Goal: Information Seeking & Learning: Learn about a topic

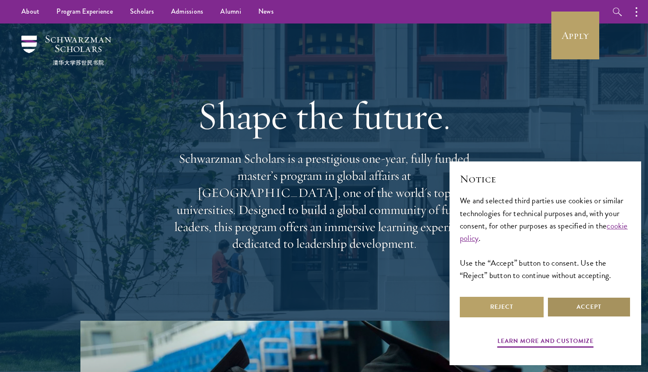
click at [601, 315] on button "Accept" at bounding box center [589, 307] width 84 height 21
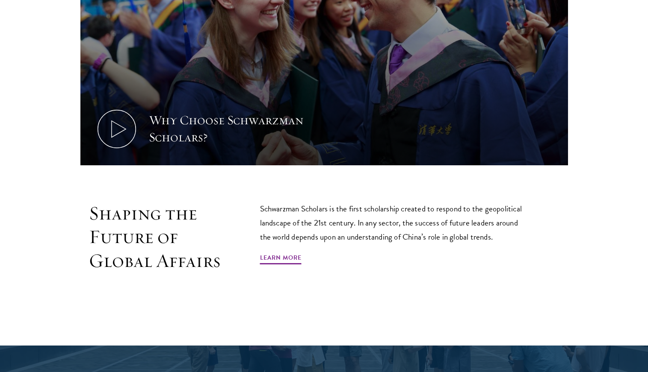
scroll to position [510, 0]
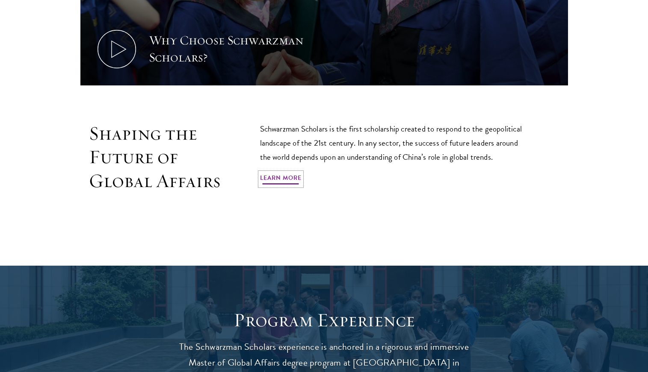
click at [296, 180] on link "Learn More" at bounding box center [280, 179] width 41 height 13
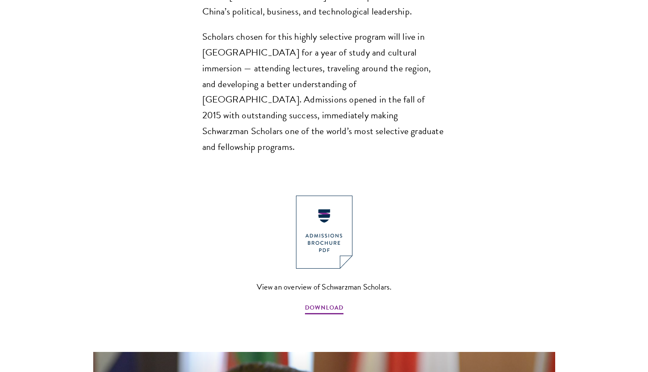
scroll to position [804, 0]
click at [335, 195] on img at bounding box center [324, 231] width 56 height 73
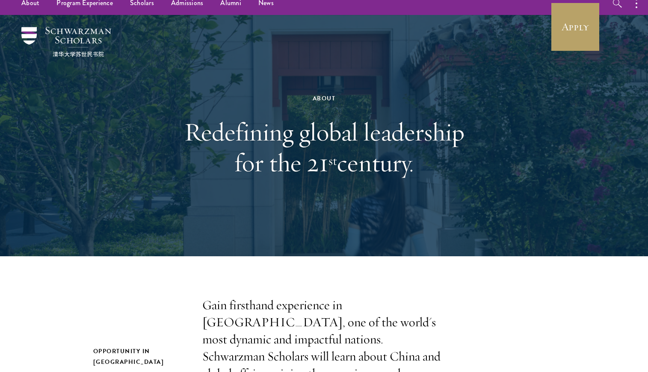
scroll to position [0, 0]
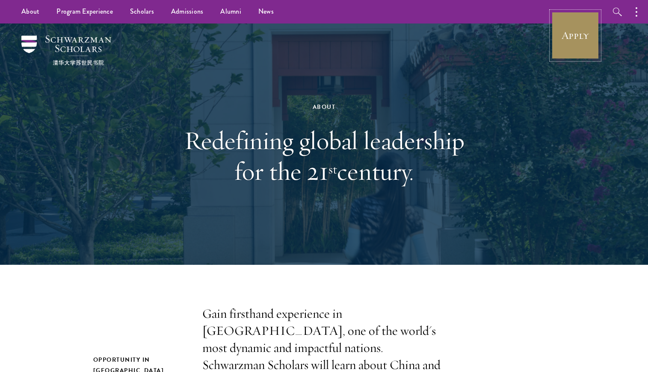
click at [566, 35] on link "Apply" at bounding box center [575, 36] width 48 height 48
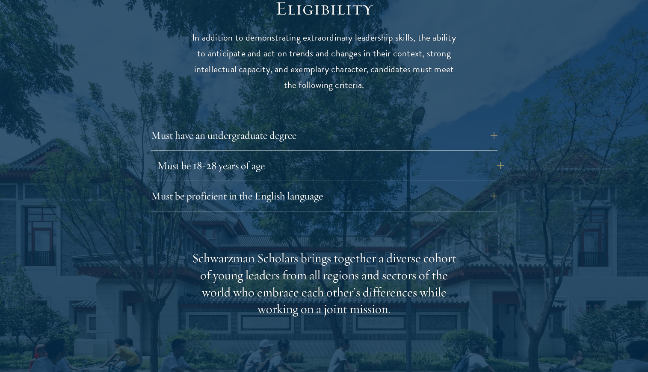
scroll to position [1148, 0]
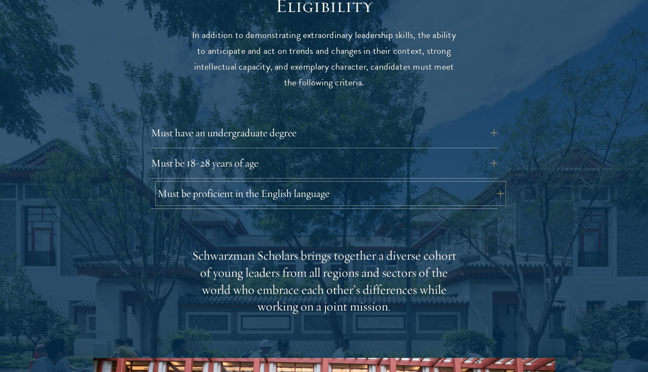
click at [357, 183] on button "Must be proficient in the English language" at bounding box center [330, 193] width 346 height 21
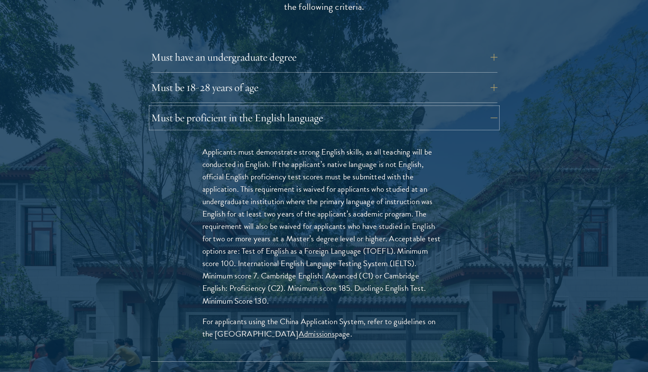
scroll to position [1223, 0]
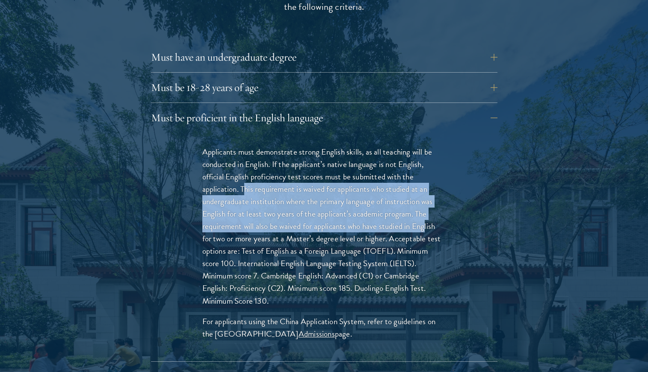
drag, startPoint x: 243, startPoint y: 172, endPoint x: 427, endPoint y: 206, distance: 186.4
click at [426, 205] on p "Applicants must demonstrate strong English skills, as all teaching will be cond…" at bounding box center [324, 227] width 244 height 162
click at [415, 198] on p "Applicants must demonstrate strong English skills, as all teaching will be cond…" at bounding box center [324, 227] width 244 height 162
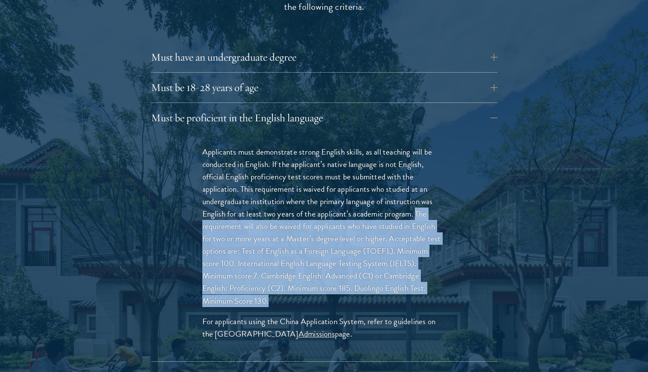
drag, startPoint x: 417, startPoint y: 196, endPoint x: 368, endPoint y: 282, distance: 98.8
click at [368, 282] on p "Applicants must demonstrate strong English skills, as all teaching will be cond…" at bounding box center [324, 227] width 244 height 162
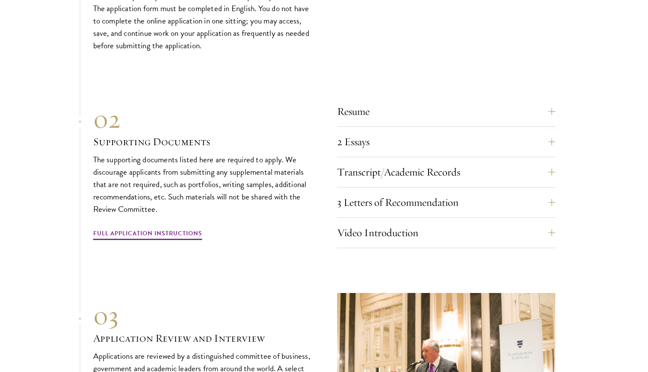
scroll to position [3040, 0]
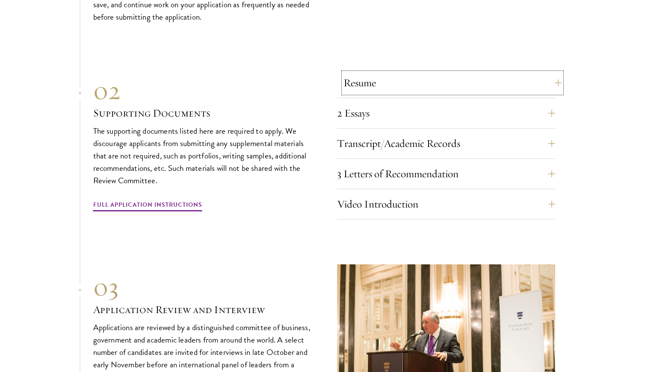
click at [552, 79] on button "Resume" at bounding box center [452, 83] width 218 height 21
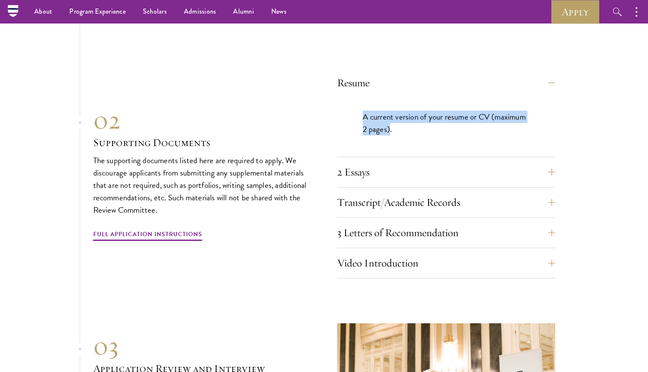
drag, startPoint x: 371, startPoint y: 116, endPoint x: 389, endPoint y: 127, distance: 20.9
click at [389, 127] on p "A current version of your resume or CV (maximum 2 pages)." at bounding box center [445, 123] width 167 height 25
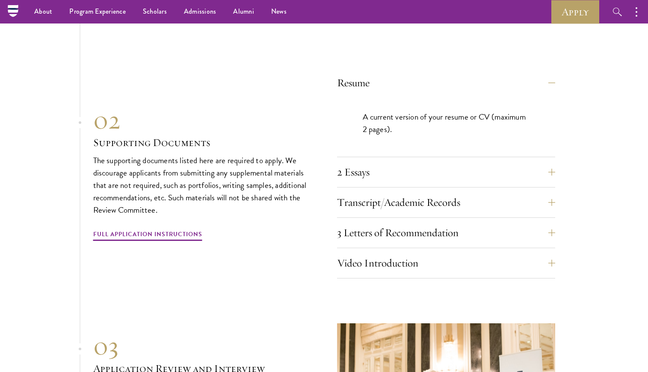
click at [557, 130] on section "01 Online Application 01 Online Application The application must be completed o…" at bounding box center [324, 193] width 648 height 588
click at [545, 170] on button "2 Essays" at bounding box center [452, 172] width 218 height 21
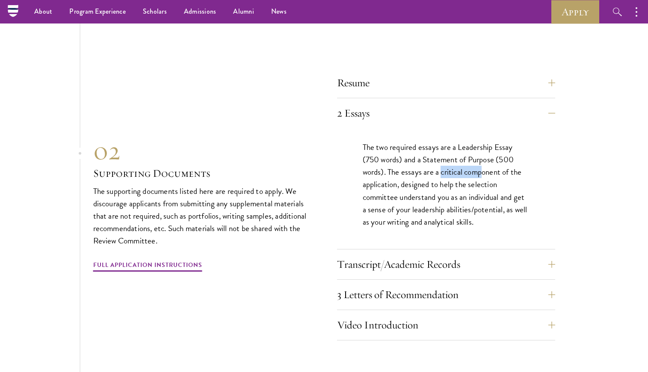
drag, startPoint x: 450, startPoint y: 162, endPoint x: 483, endPoint y: 163, distance: 32.9
click at [483, 163] on p "The two required essays are a Leadership Essay (750 words) and a Statement of P…" at bounding box center [445, 184] width 167 height 87
click at [386, 158] on p "The two required essays are a Leadership Essay (750 words) and a Statement of P…" at bounding box center [445, 184] width 167 height 87
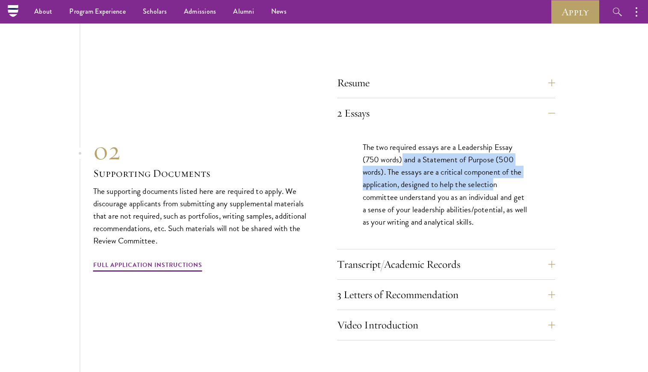
drag, startPoint x: 403, startPoint y: 154, endPoint x: 492, endPoint y: 180, distance: 92.7
click at [492, 180] on p "The two required essays are a Leadership Essay (750 words) and a Statement of P…" at bounding box center [445, 184] width 167 height 87
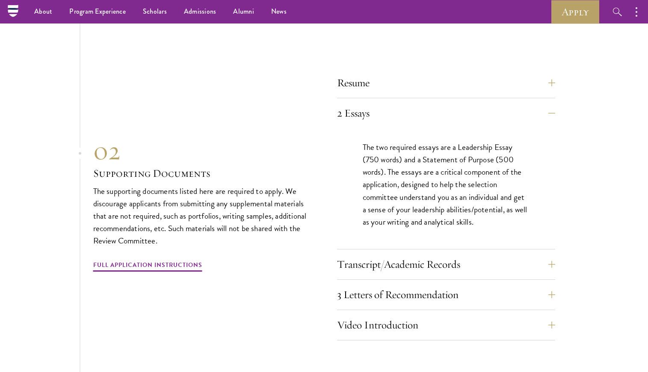
click at [410, 189] on p "The two required essays are a Leadership Essay (750 words) and a Statement of P…" at bounding box center [445, 184] width 167 height 87
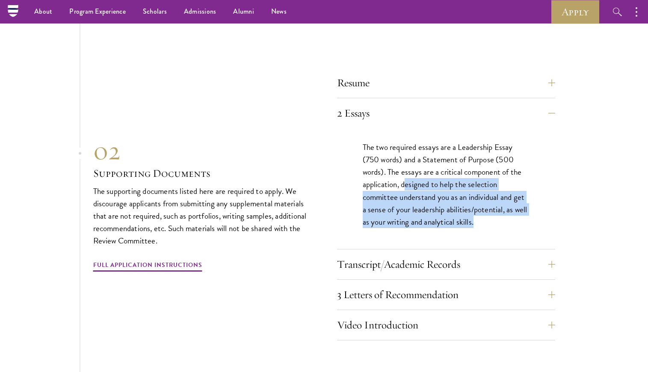
drag, startPoint x: 405, startPoint y: 183, endPoint x: 494, endPoint y: 219, distance: 96.0
click at [494, 219] on p "The two required essays are a Leadership Essay (750 words) and a Statement of P…" at bounding box center [445, 184] width 167 height 87
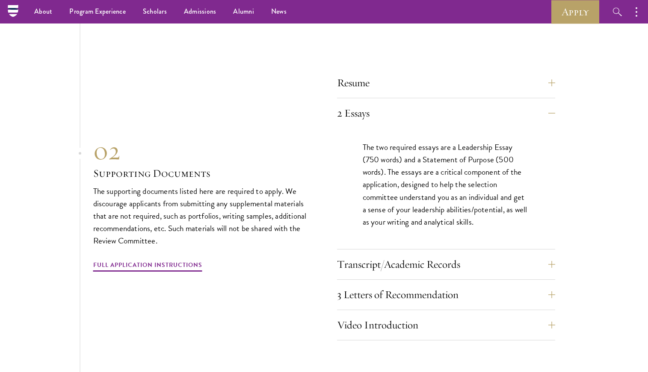
click at [494, 219] on p "The two required essays are a Leadership Essay (750 words) and a Statement of P…" at bounding box center [445, 184] width 167 height 87
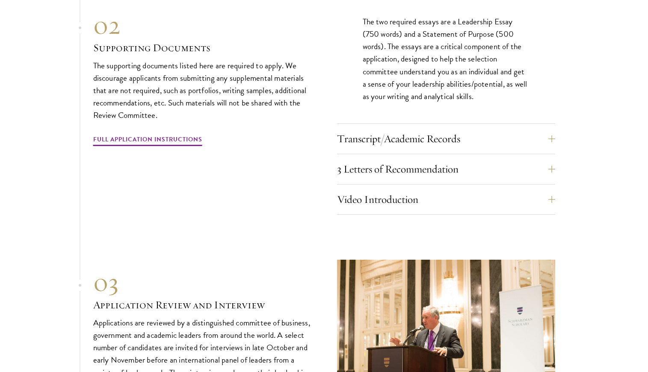
scroll to position [2958, 0]
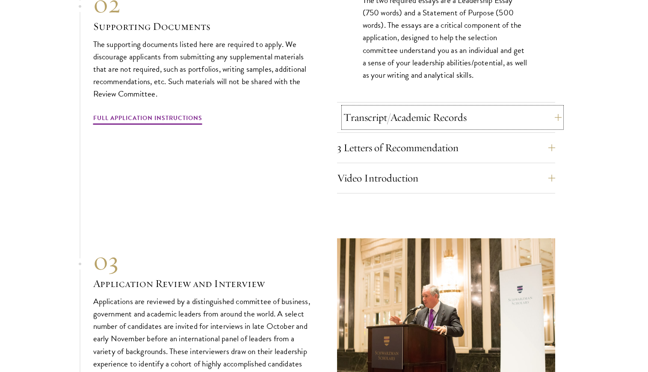
click at [531, 117] on button "Transcript/Academic Records" at bounding box center [452, 117] width 218 height 21
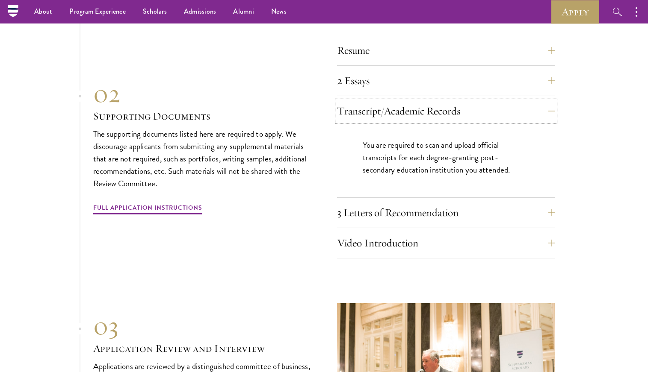
scroll to position [2837, 0]
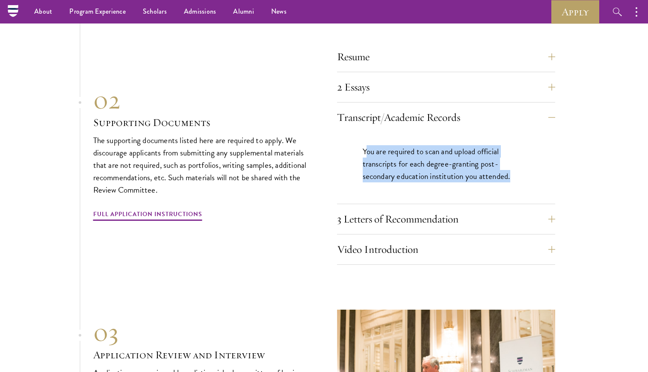
drag, startPoint x: 365, startPoint y: 150, endPoint x: 512, endPoint y: 174, distance: 149.0
click at [512, 174] on p "You are required to scan and upload official transcripts for each degree-granti…" at bounding box center [445, 163] width 167 height 37
click at [478, 173] on p "You are required to scan and upload official transcripts for each degree-granti…" at bounding box center [445, 163] width 167 height 37
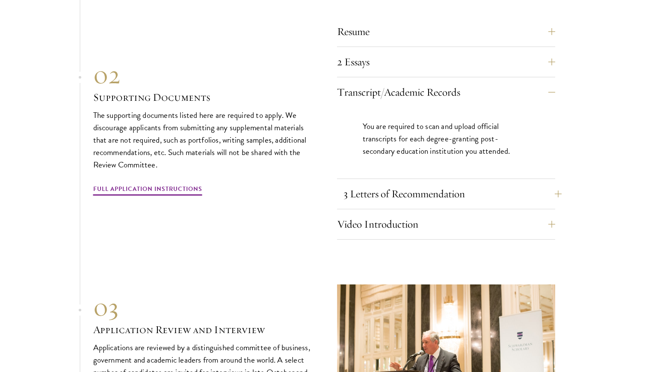
scroll to position [2863, 0]
click at [534, 191] on button "3 Letters of Recommendation" at bounding box center [452, 193] width 218 height 21
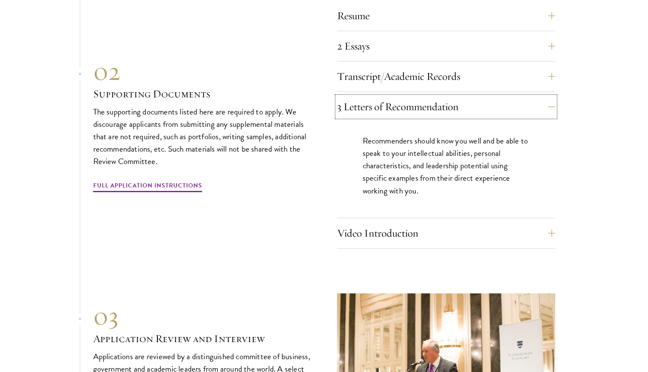
scroll to position [2878, 0]
drag, startPoint x: 409, startPoint y: 151, endPoint x: 491, endPoint y: 153, distance: 81.7
click at [491, 153] on p "Recommenders should know you well and be able to speak to your intellectual abi…" at bounding box center [445, 166] width 167 height 62
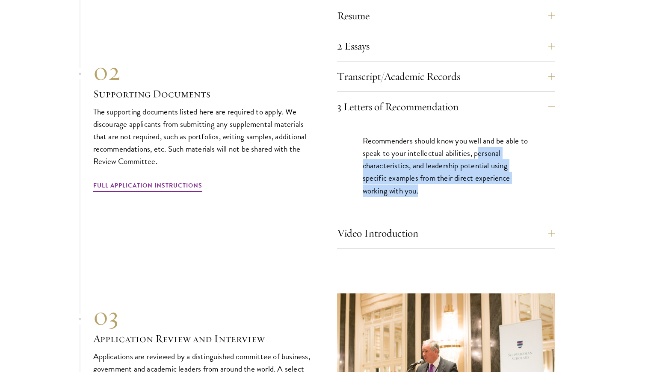
drag, startPoint x: 485, startPoint y: 150, endPoint x: 479, endPoint y: 184, distance: 34.8
click at [479, 184] on p "Recommenders should know you well and be able to speak to your intellectual abi…" at bounding box center [445, 166] width 167 height 62
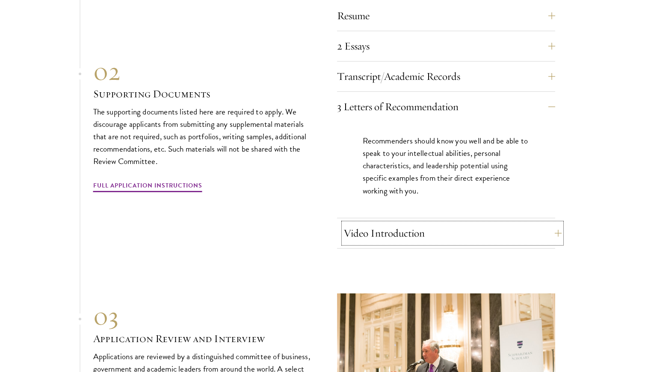
click at [539, 231] on button "Video Introduction" at bounding box center [452, 233] width 218 height 21
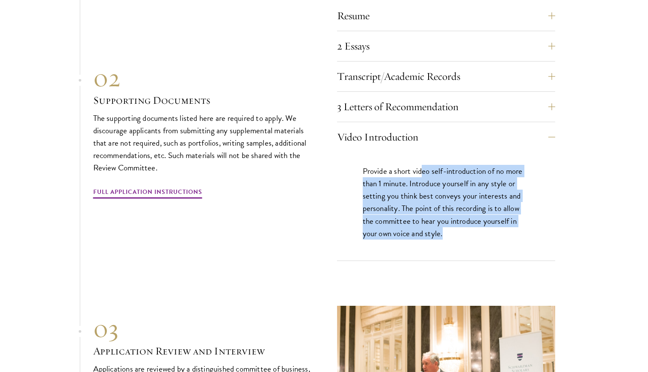
drag, startPoint x: 423, startPoint y: 166, endPoint x: 447, endPoint y: 230, distance: 68.4
click at [447, 230] on p "Provide a short video self-introduction of no more than 1 minute. Introduce you…" at bounding box center [445, 202] width 167 height 74
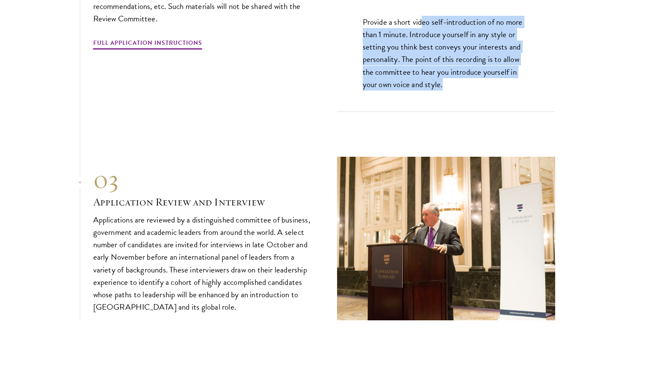
scroll to position [3114, 0]
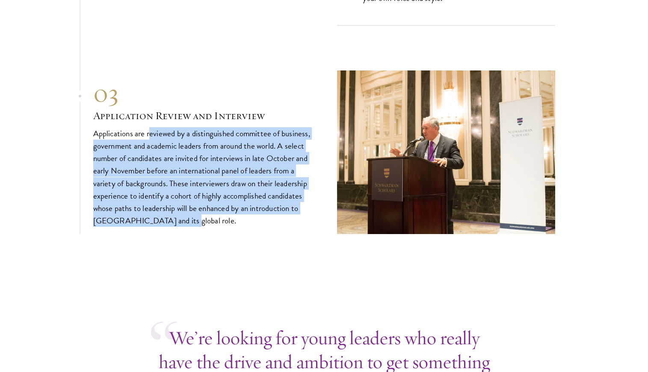
drag, startPoint x: 150, startPoint y: 132, endPoint x: 197, endPoint y: 220, distance: 100.0
click at [197, 220] on p "Applications are reviewed by a distinguished committee of business, government …" at bounding box center [202, 177] width 218 height 100
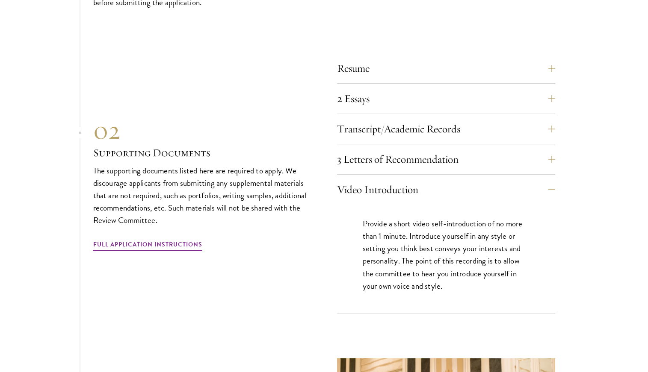
scroll to position [2826, 0]
click at [542, 156] on button "3 Letters of Recommendation" at bounding box center [452, 159] width 218 height 21
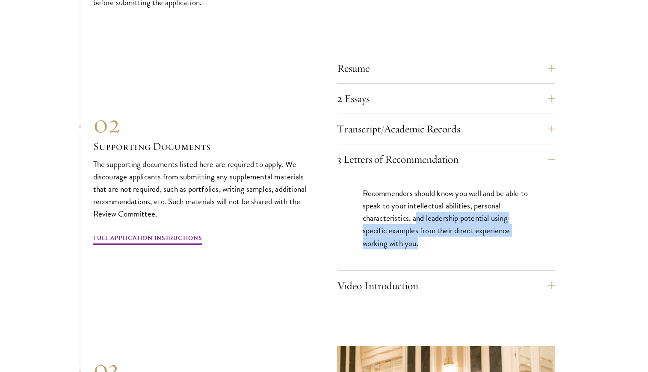
drag, startPoint x: 473, startPoint y: 215, endPoint x: 437, endPoint y: 238, distance: 41.9
click at [437, 238] on p "Recommenders should know you well and be able to speak to your intellectual abi…" at bounding box center [445, 218] width 167 height 62
click at [443, 237] on p "Recommenders should know you well and be able to speak to your intellectual abi…" at bounding box center [445, 218] width 167 height 62
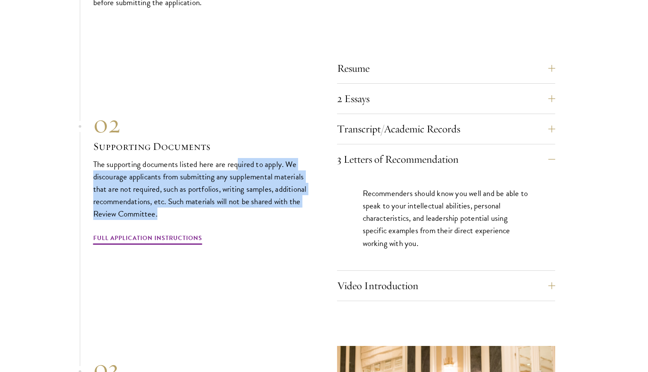
drag, startPoint x: 240, startPoint y: 163, endPoint x: 262, endPoint y: 208, distance: 50.1
click at [262, 208] on p "The supporting documents listed here are required to apply. We discourage appli…" at bounding box center [202, 189] width 218 height 62
click at [270, 203] on p "The supporting documents listed here are required to apply. We discourage appli…" at bounding box center [202, 189] width 218 height 62
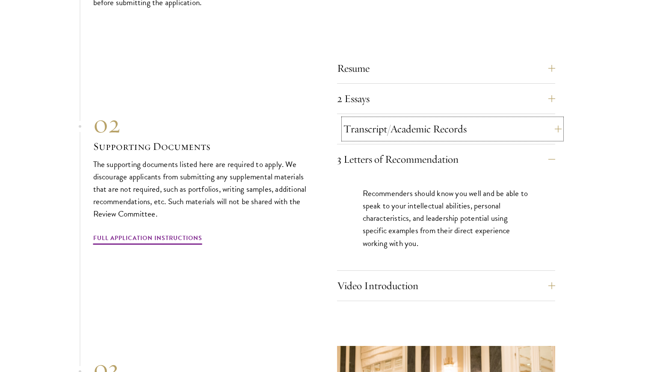
click at [535, 126] on button "Transcript/Academic Records" at bounding box center [452, 129] width 218 height 21
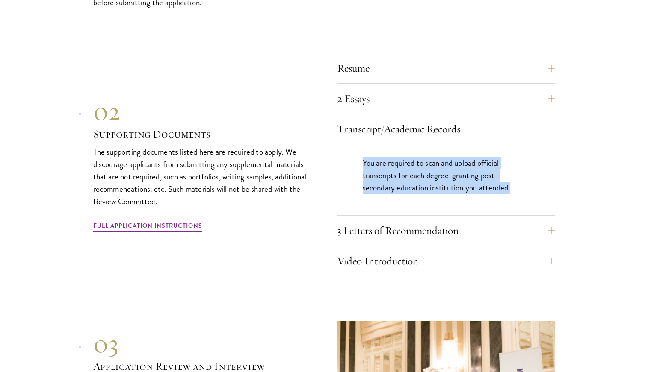
drag, startPoint x: 364, startPoint y: 160, endPoint x: 517, endPoint y: 186, distance: 155.6
click at [517, 186] on p "You are required to scan and upload official transcripts for each degree-granti…" at bounding box center [445, 175] width 167 height 37
copy p "You are required to scan and upload official transcripts for each degree-granti…"
click at [527, 159] on p "You are required to scan and upload official transcripts for each degree-granti…" at bounding box center [445, 175] width 167 height 37
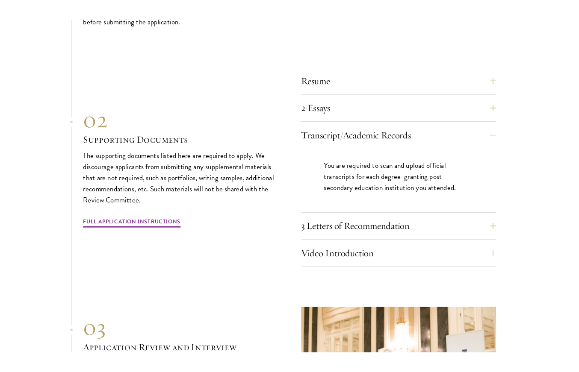
scroll to position [2794, 0]
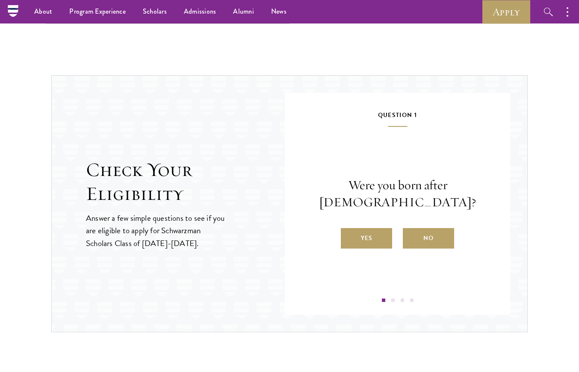
scroll to position [827, 0]
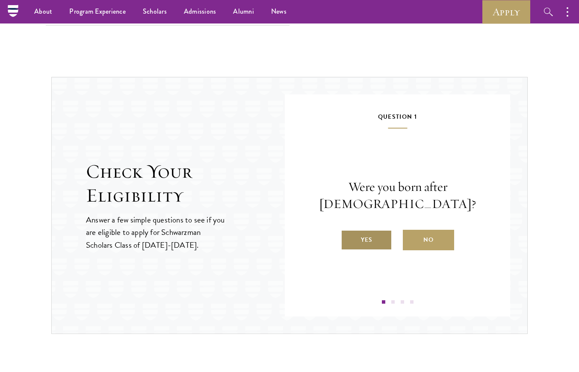
click at [375, 242] on label "Yes" at bounding box center [366, 240] width 51 height 21
click at [348, 239] on input "Yes" at bounding box center [345, 235] width 8 height 8
click at [363, 250] on label "Yes" at bounding box center [366, 240] width 51 height 21
click at [348, 239] on input "Yes" at bounding box center [345, 235] width 8 height 8
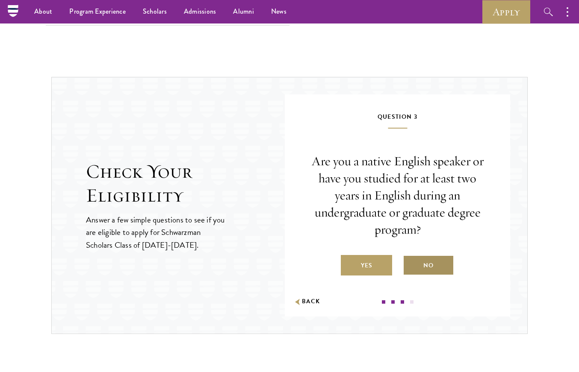
click at [426, 263] on label "No" at bounding box center [428, 265] width 51 height 21
click at [410, 263] on input "No" at bounding box center [407, 260] width 8 height 8
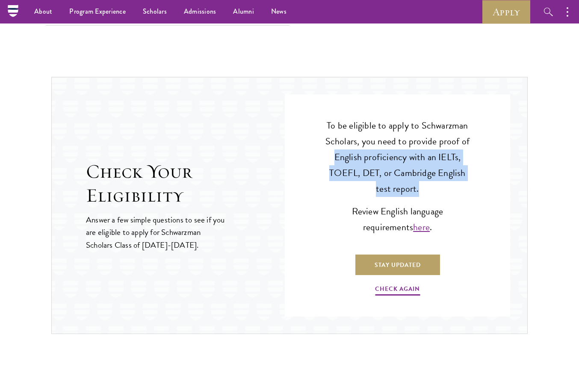
drag, startPoint x: 359, startPoint y: 159, endPoint x: 454, endPoint y: 190, distance: 100.0
click at [454, 190] on p "To be eligible to apply to Schwarzman Scholars, you need to provide proof of En…" at bounding box center [397, 157] width 148 height 79
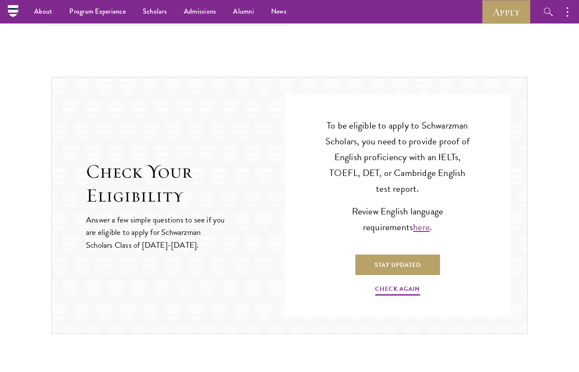
click at [457, 206] on p "Review English language requirements here ." at bounding box center [397, 220] width 148 height 32
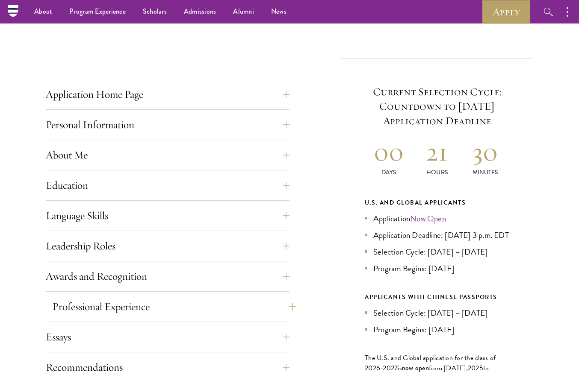
scroll to position [286, 0]
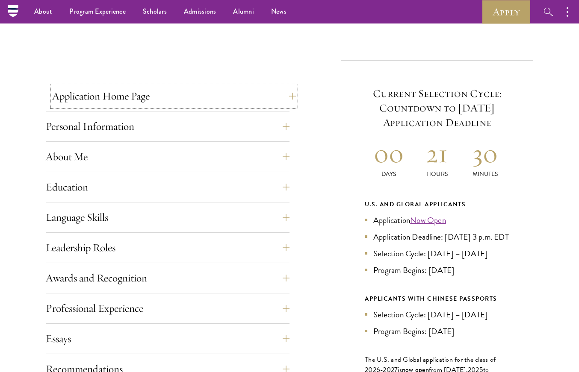
click at [278, 95] on button "Application Home Page" at bounding box center [174, 96] width 244 height 21
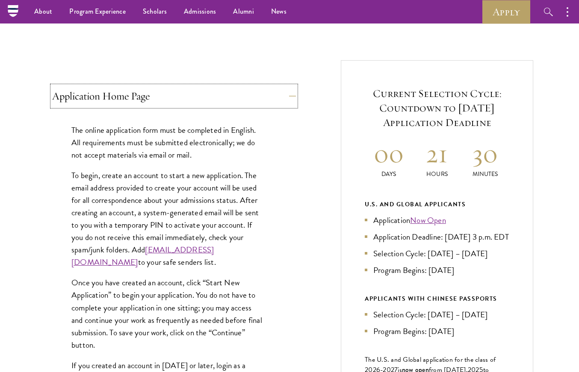
click at [278, 95] on button "Application Home Page" at bounding box center [174, 96] width 244 height 21
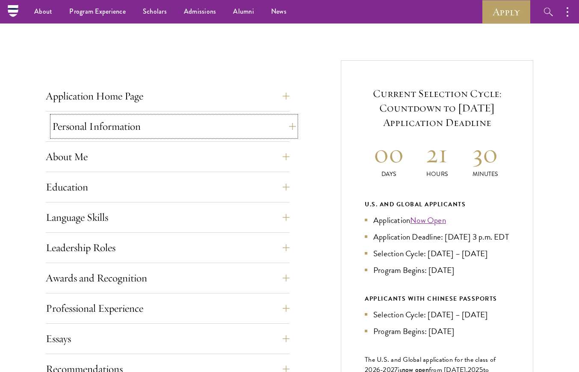
click at [269, 127] on button "Personal Information" at bounding box center [174, 126] width 244 height 21
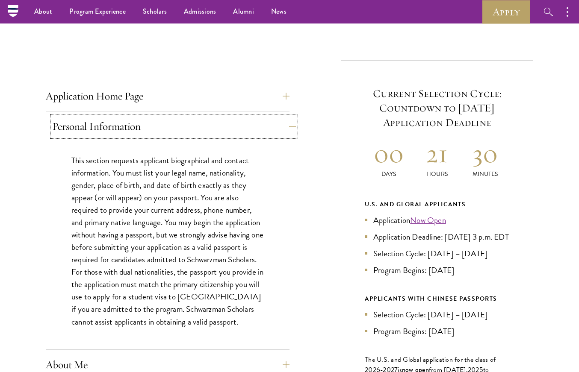
click at [269, 127] on button "Personal Information" at bounding box center [174, 126] width 244 height 21
